Goal: Information Seeking & Learning: Compare options

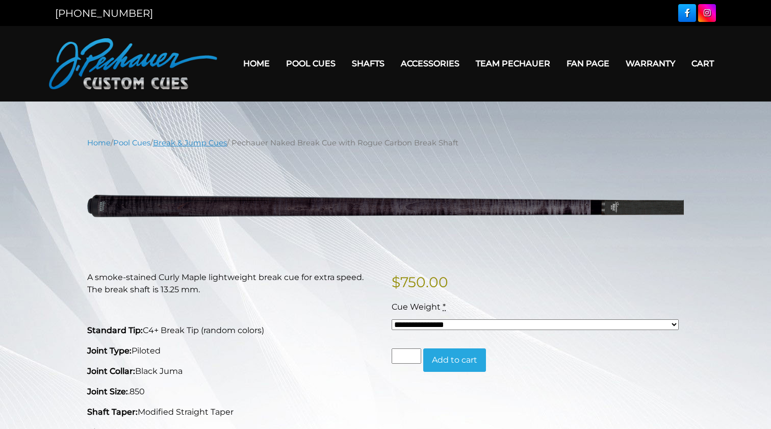
click at [204, 143] on link "Break & Jump Cues" at bounding box center [190, 142] width 74 height 9
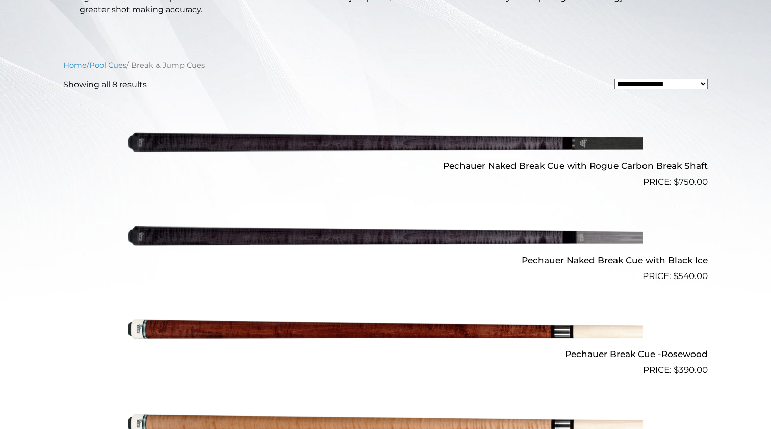
scroll to position [329, 0]
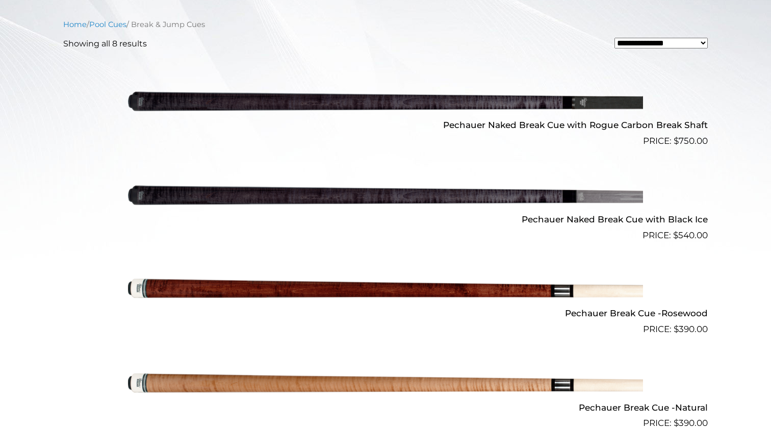
click at [430, 197] on img at bounding box center [385, 195] width 515 height 86
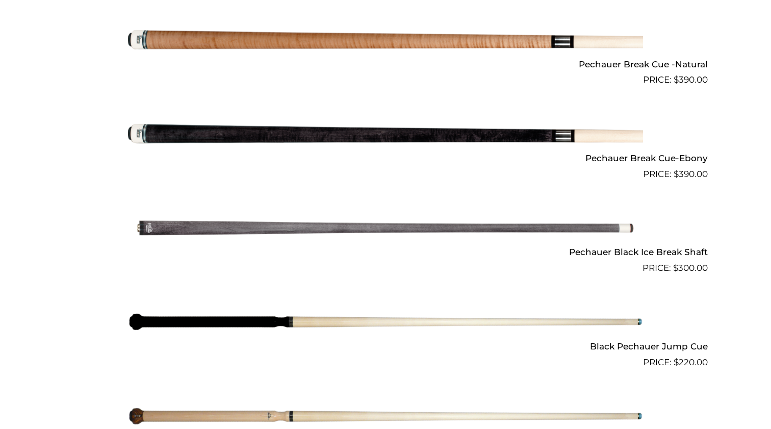
scroll to position [693, 0]
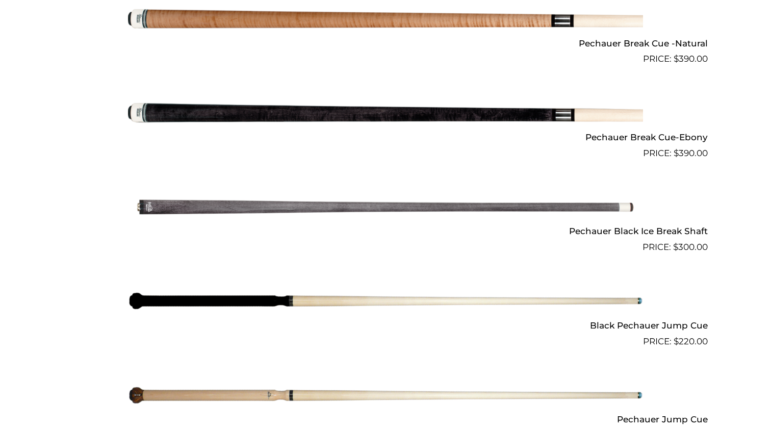
click at [198, 212] on img at bounding box center [385, 207] width 515 height 86
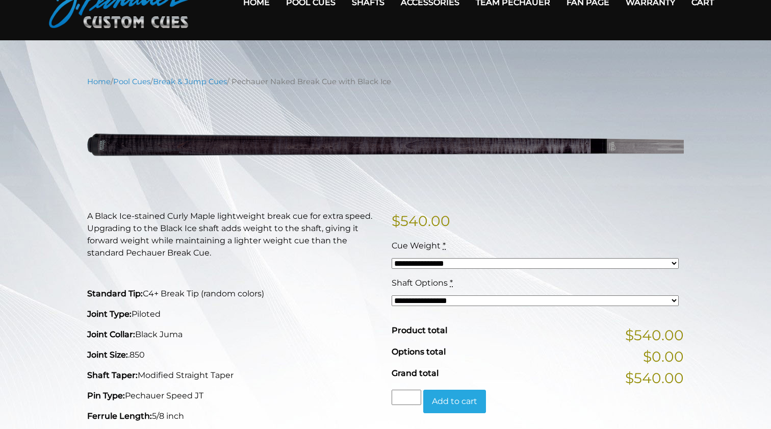
scroll to position [127, 0]
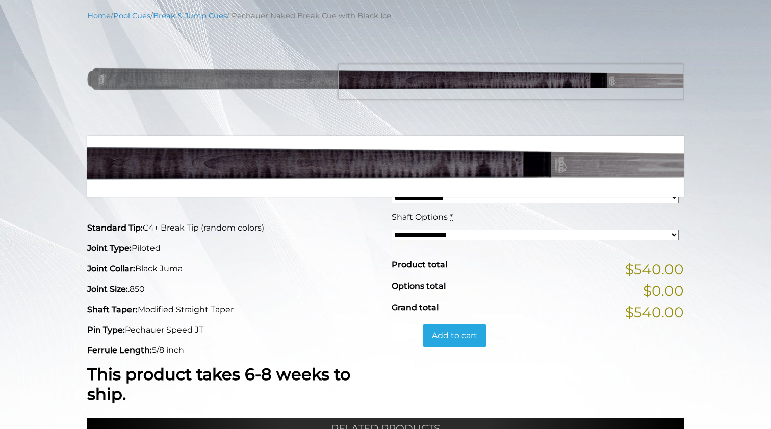
click at [591, 82] on img at bounding box center [385, 78] width 597 height 99
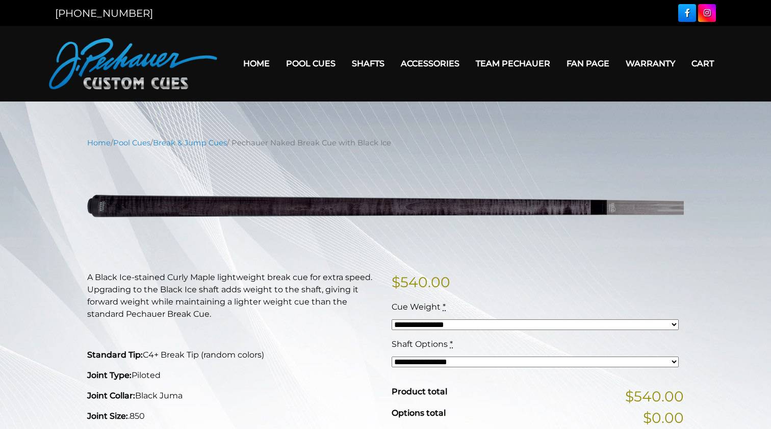
scroll to position [0, 0]
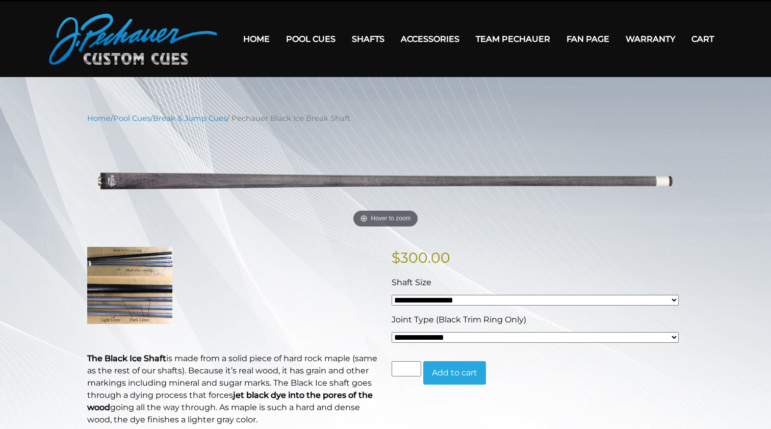
scroll to position [32, 0]
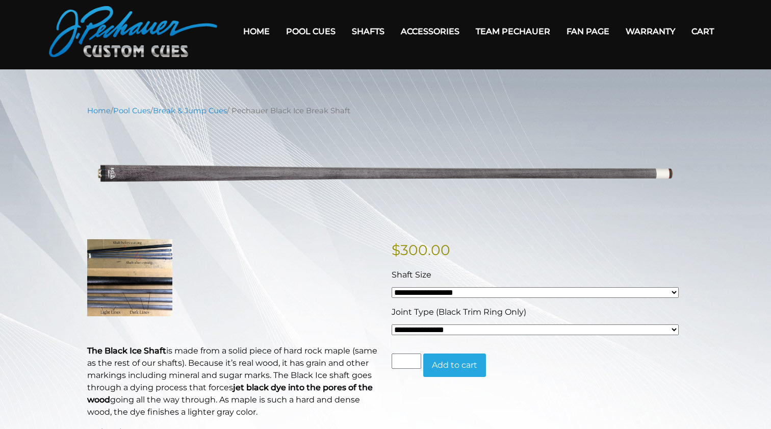
click at [133, 253] on img at bounding box center [129, 277] width 85 height 77
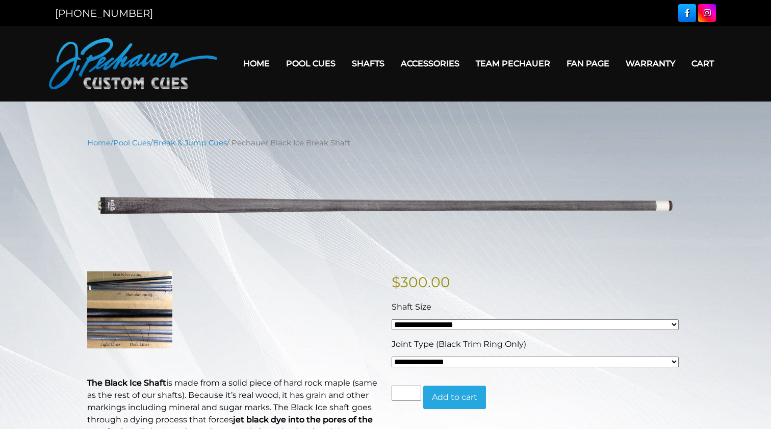
scroll to position [0, 0]
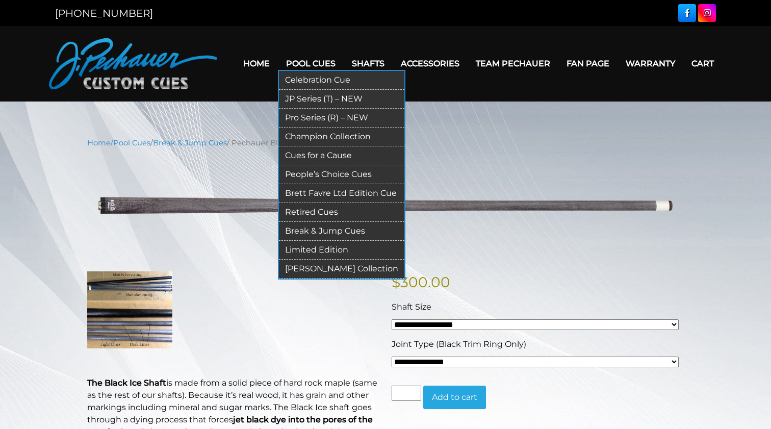
click at [309, 98] on link "JP Series (T) – NEW" at bounding box center [342, 99] width 126 height 19
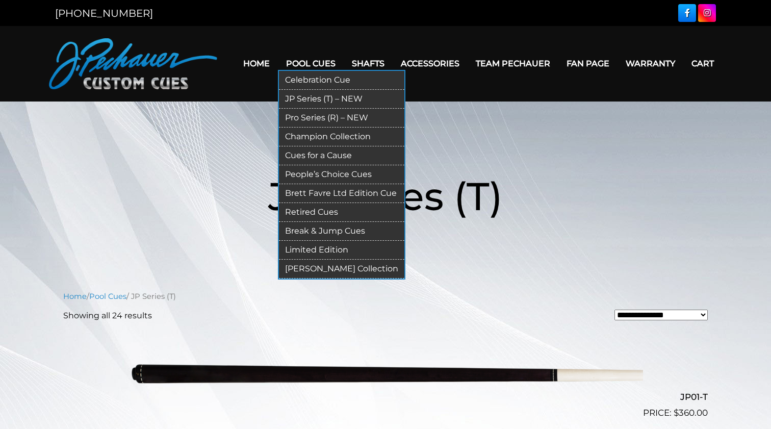
click at [308, 114] on link "Pro Series (R) – NEW" at bounding box center [342, 118] width 126 height 19
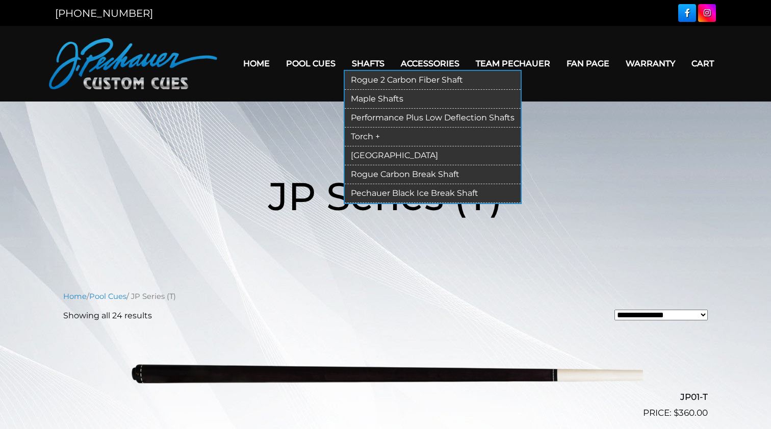
click at [365, 94] on link "Maple Shafts" at bounding box center [433, 99] width 176 height 19
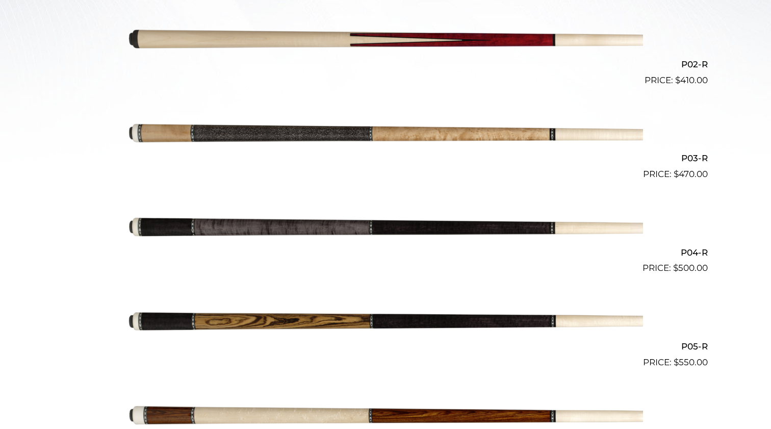
scroll to position [433, 0]
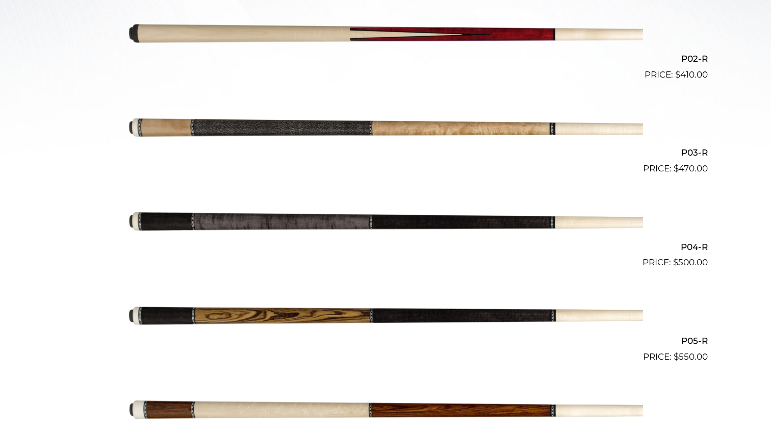
click at [245, 218] on img at bounding box center [385, 223] width 515 height 86
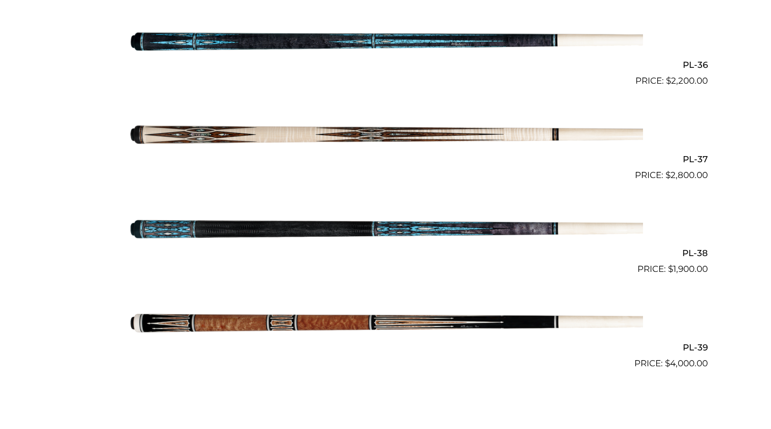
scroll to position [2777, 0]
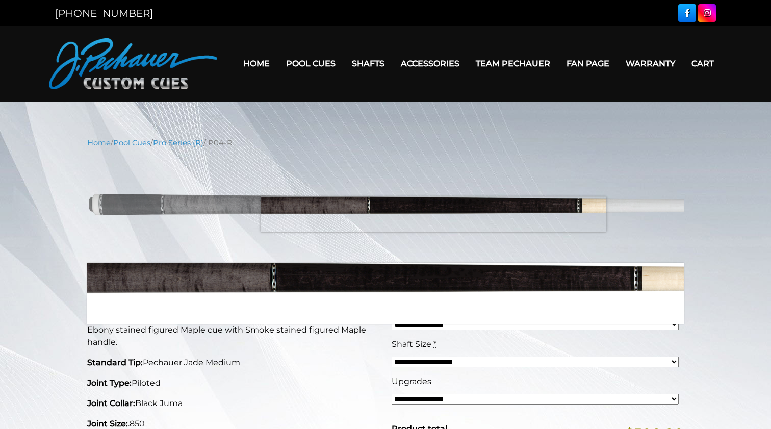
click at [434, 214] on img at bounding box center [385, 205] width 597 height 99
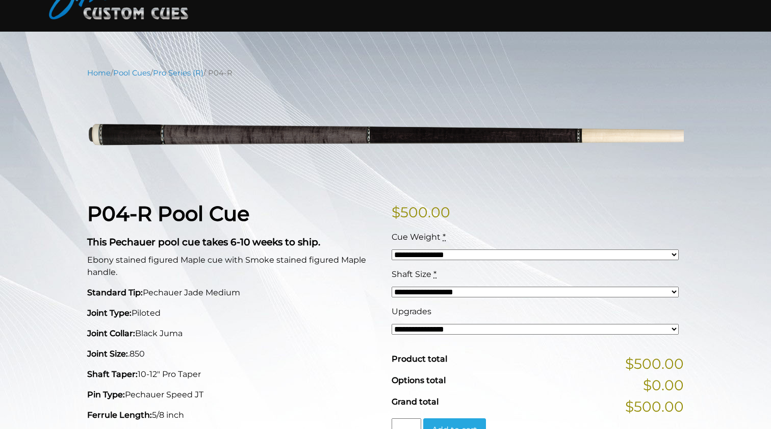
scroll to position [57, 0]
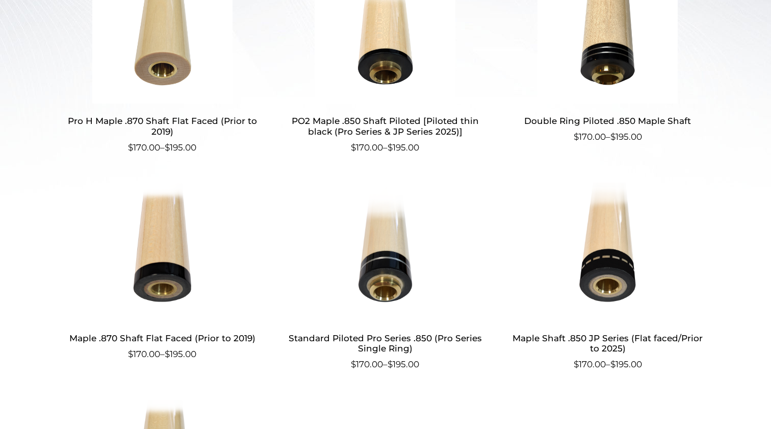
scroll to position [388, 0]
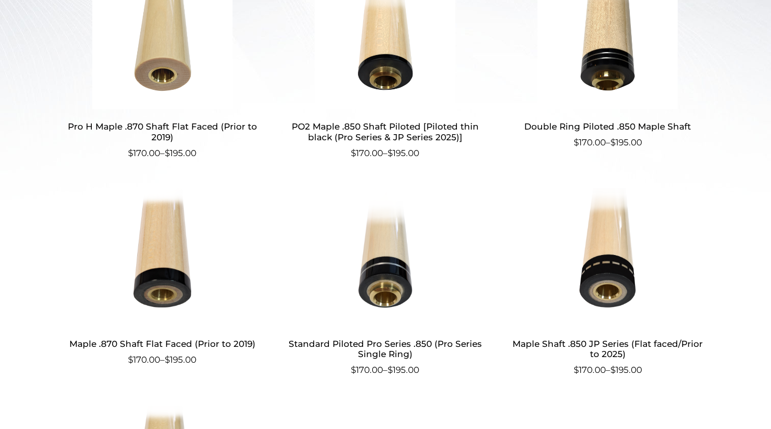
click at [389, 273] on img at bounding box center [385, 257] width 198 height 138
click at [153, 244] on img at bounding box center [162, 257] width 198 height 138
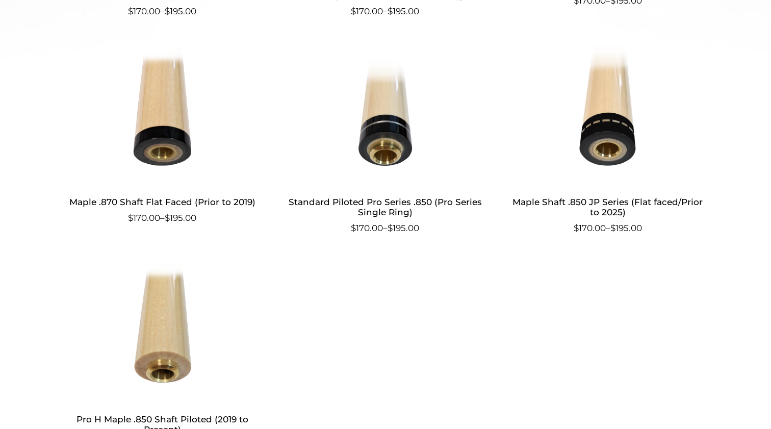
scroll to position [541, 0]
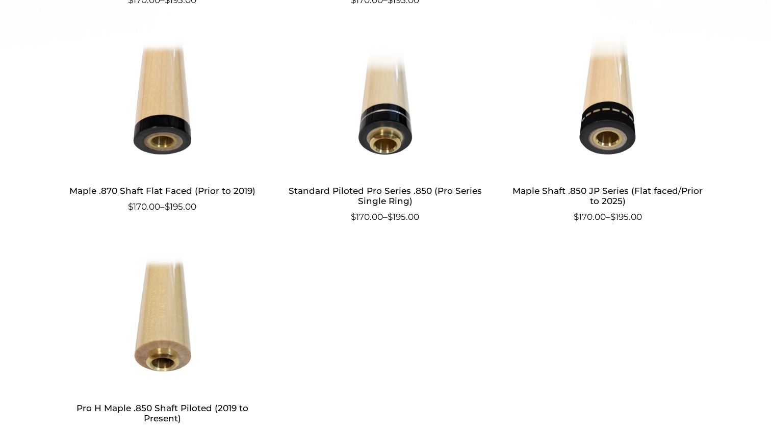
click at [163, 319] on img at bounding box center [162, 322] width 198 height 138
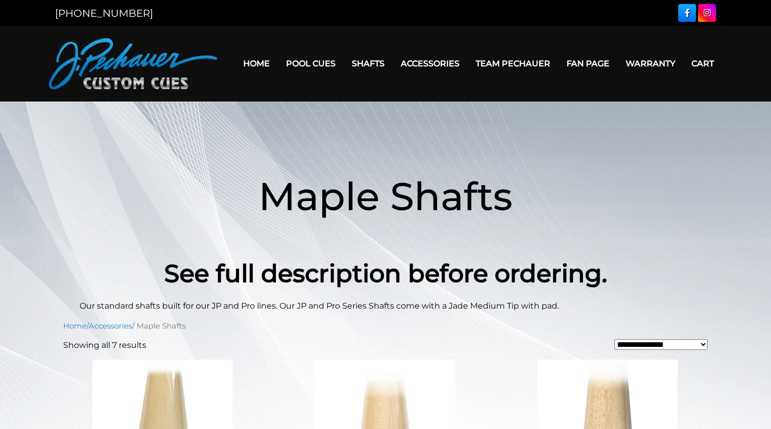
scroll to position [0, 0]
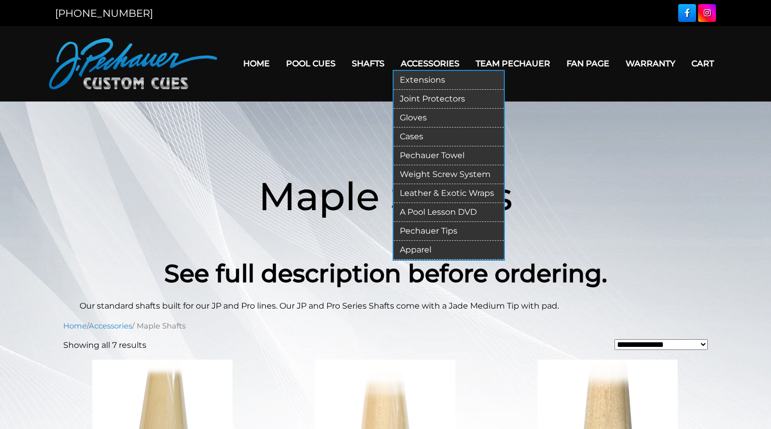
click at [438, 232] on link "Pechauer Tips" at bounding box center [449, 231] width 110 height 19
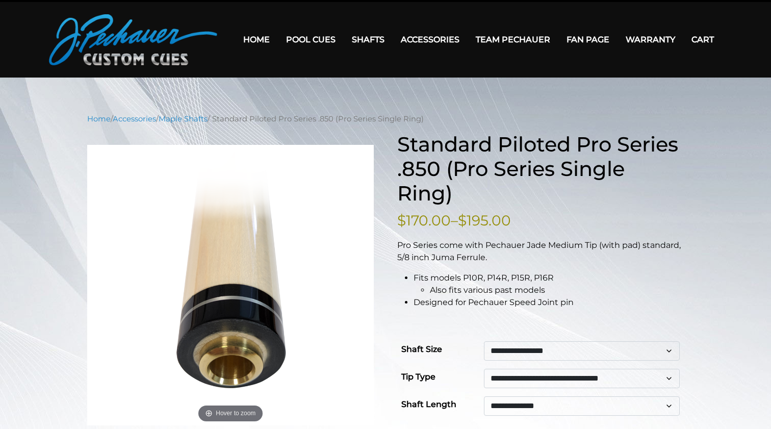
scroll to position [23, 0]
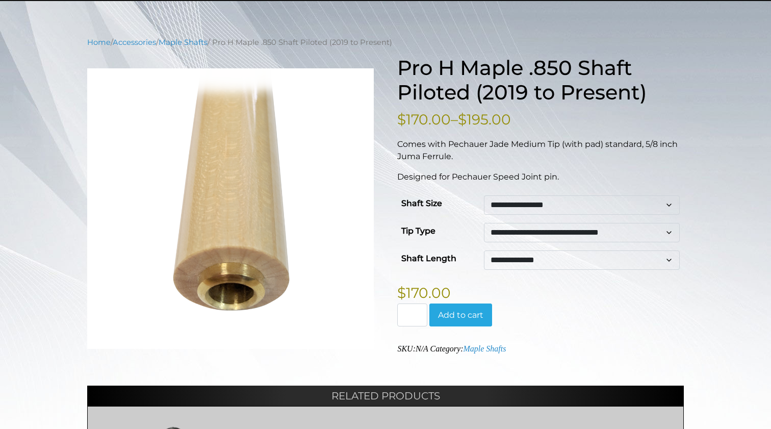
scroll to position [14, 0]
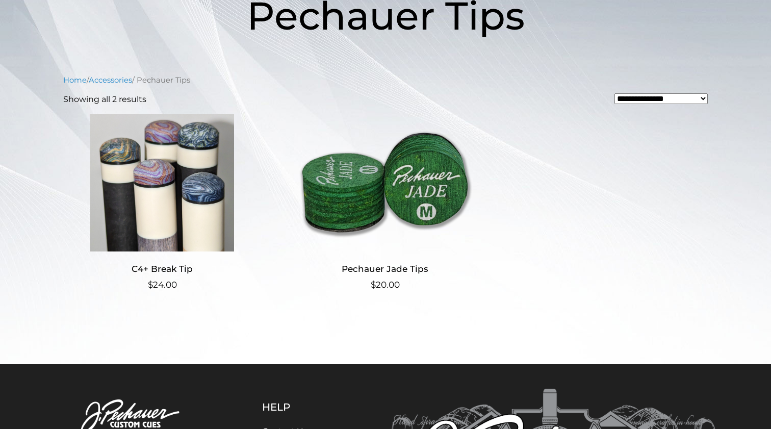
scroll to position [182, 0]
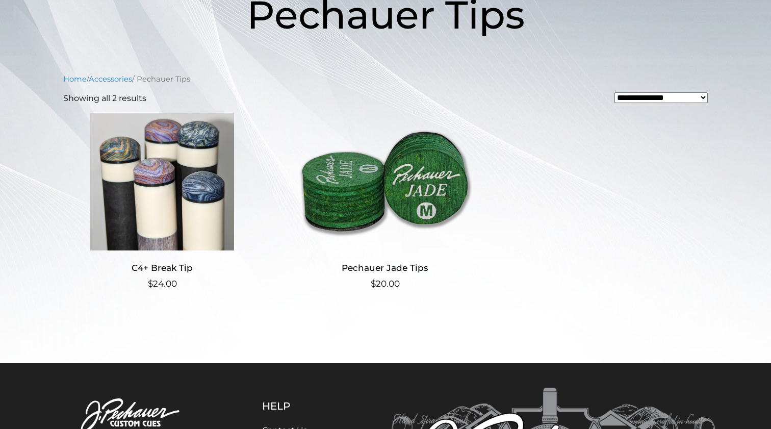
click at [189, 211] on img at bounding box center [162, 182] width 198 height 138
click at [397, 184] on img at bounding box center [385, 182] width 198 height 138
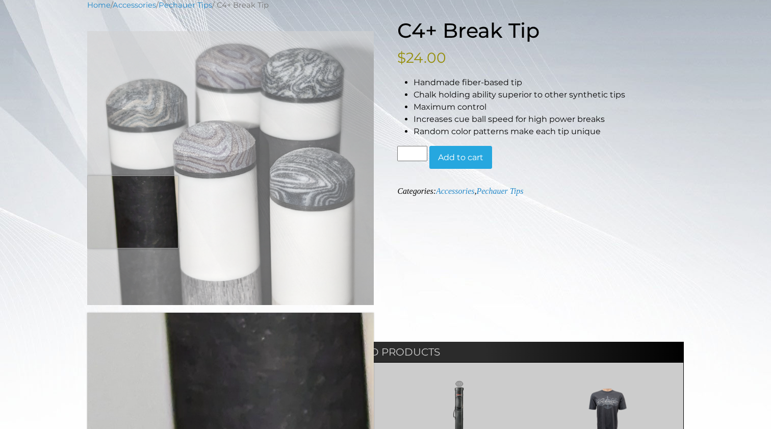
scroll to position [137, 0]
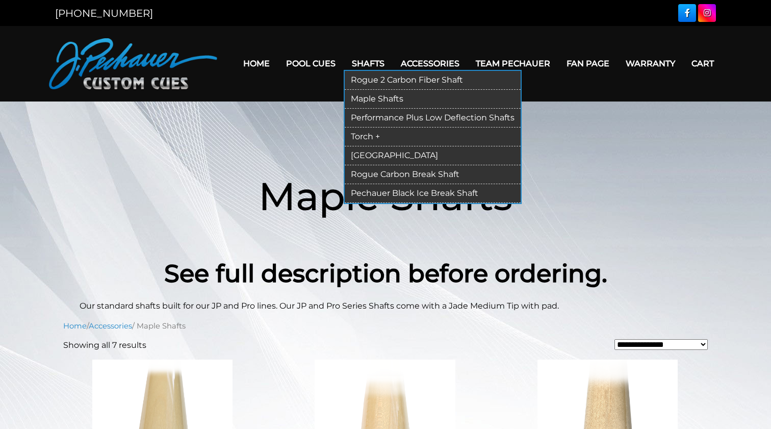
click at [359, 136] on link "Torch +" at bounding box center [433, 137] width 176 height 19
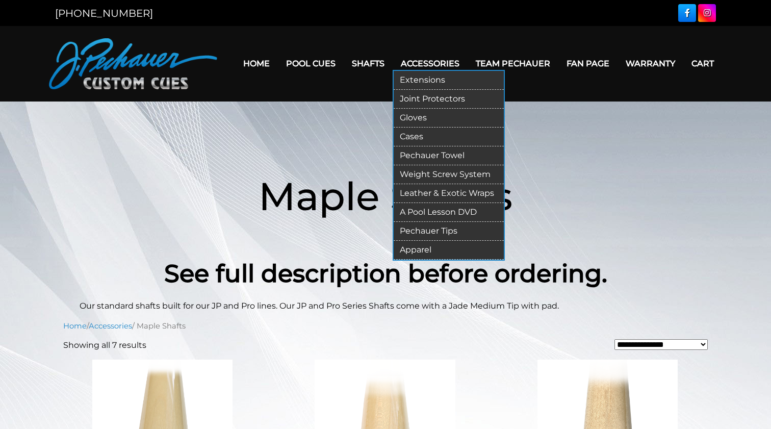
click at [440, 156] on link "Pechauer Towel" at bounding box center [449, 155] width 110 height 19
